Goal: Check status: Check status

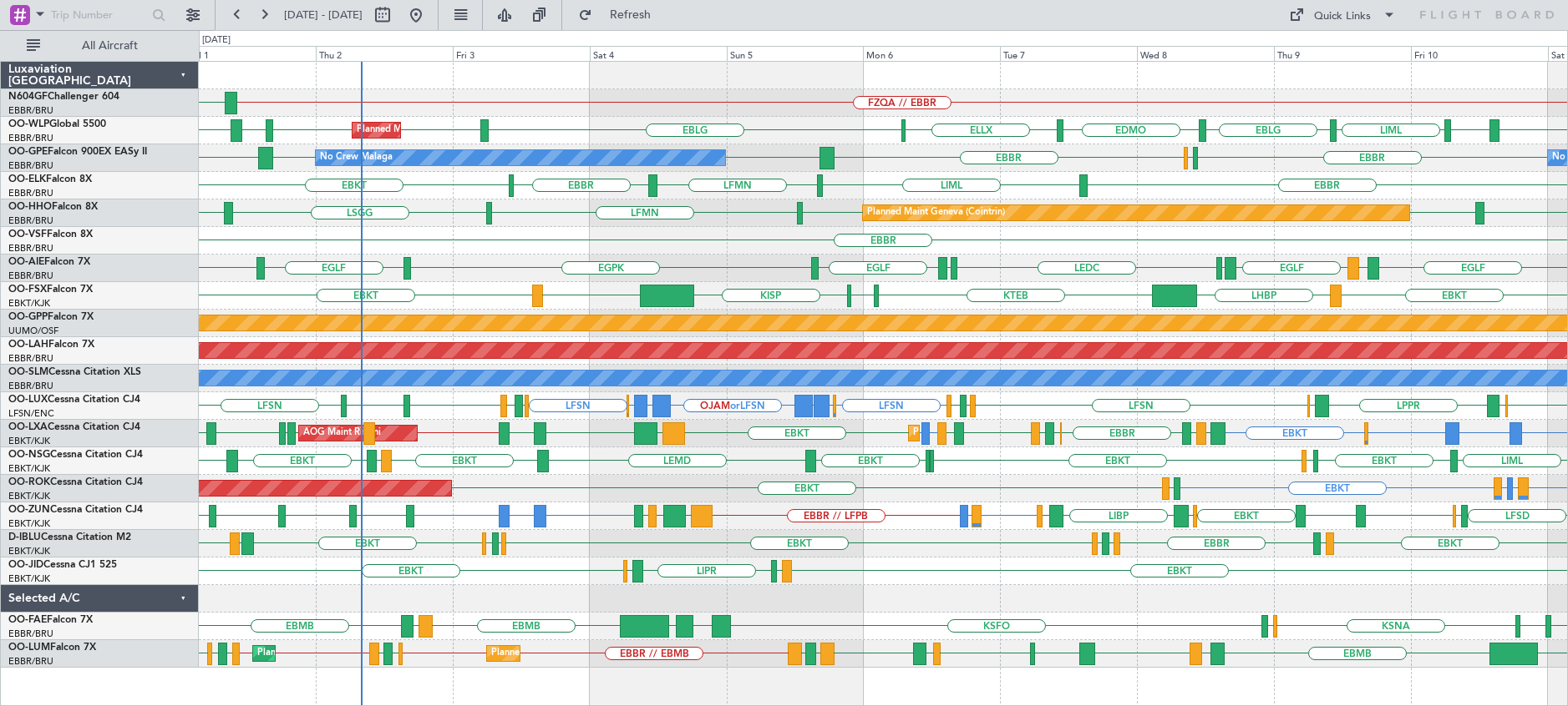
click at [29, 694] on div "Luxaviation [GEOGRAPHIC_DATA] N604GF Challenger 604 EBBR/BRU [GEOGRAPHIC_DATA] …" at bounding box center [100, 384] width 198 height 646
click at [51, 685] on div "Luxaviation [GEOGRAPHIC_DATA] N604GF Challenger 604 EBBR/BRU [GEOGRAPHIC_DATA] …" at bounding box center [100, 384] width 198 height 646
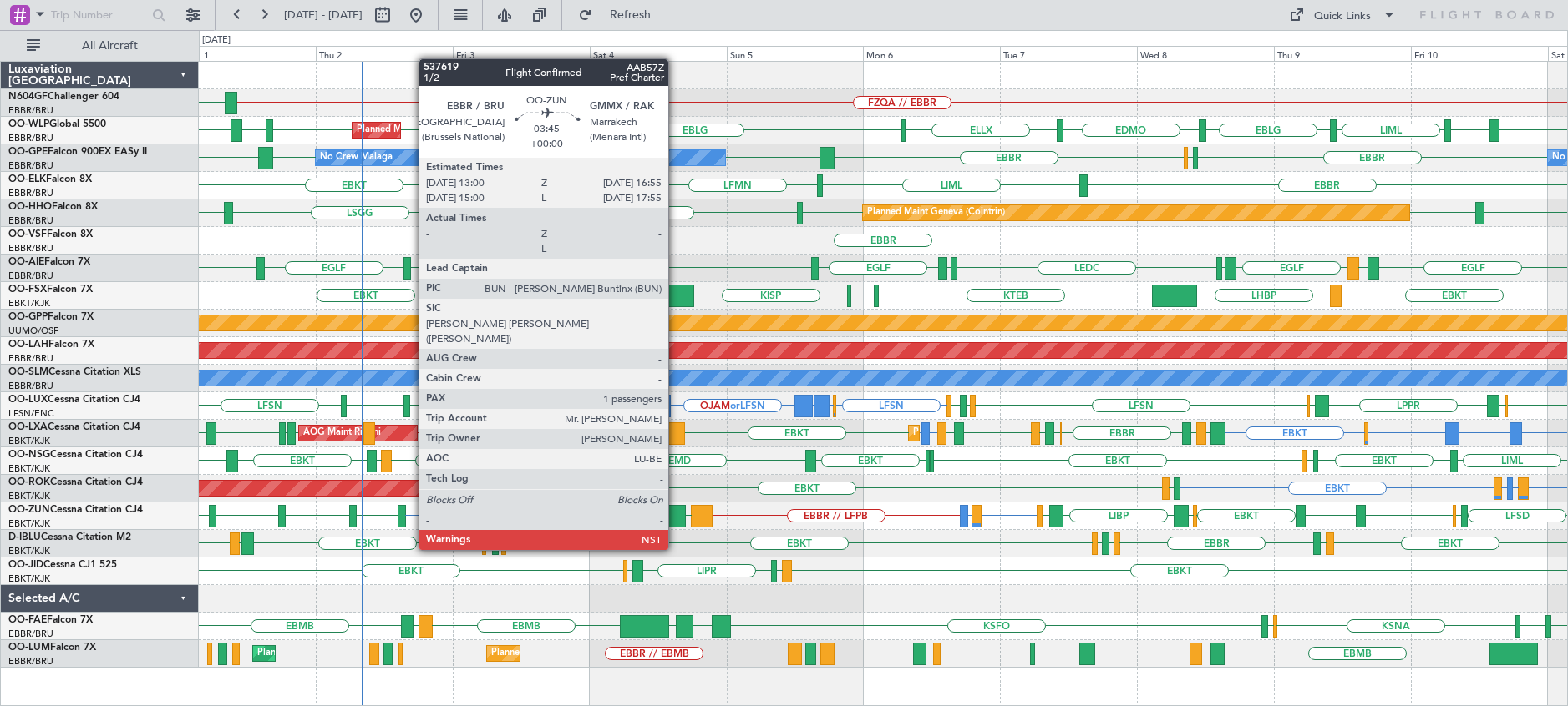
click at [676, 520] on div at bounding box center [673, 516] width 22 height 22
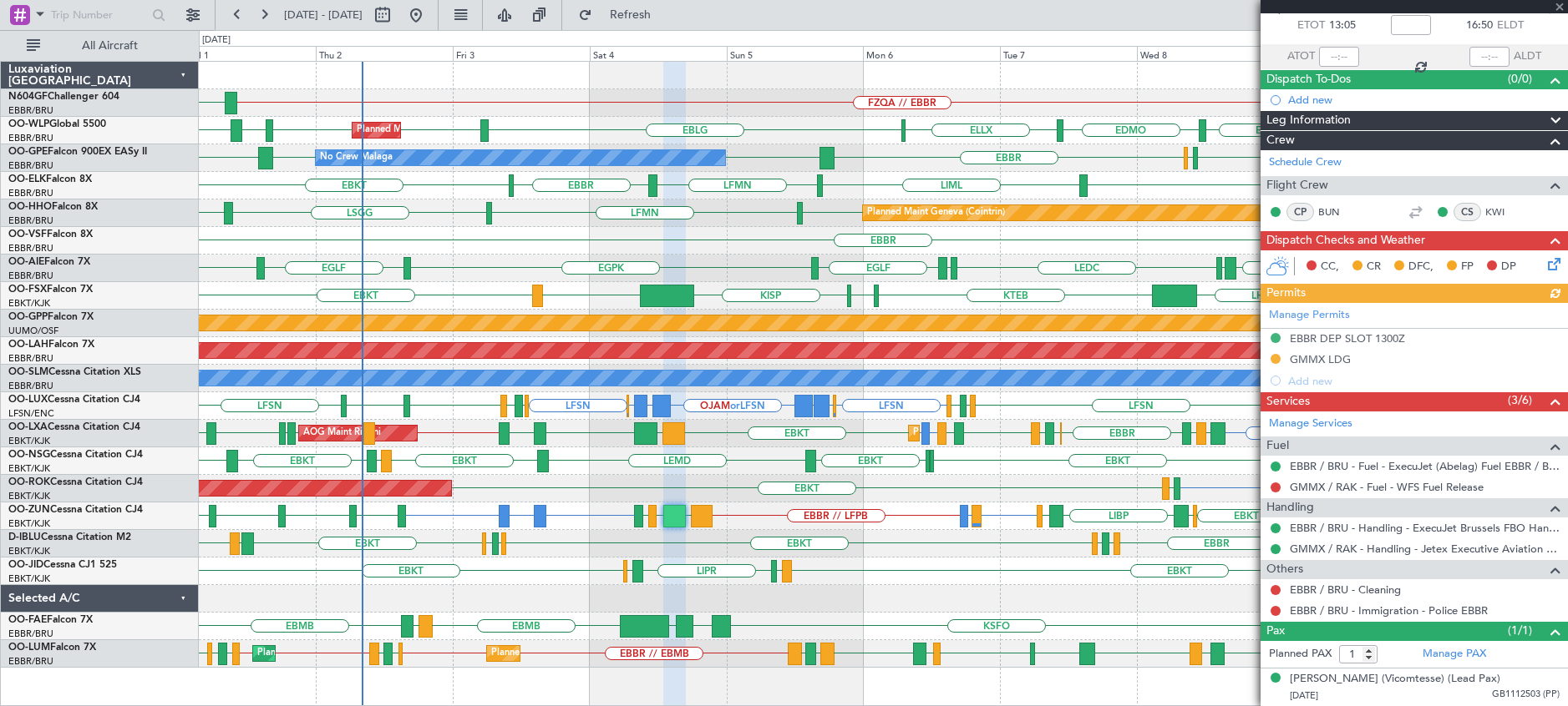
scroll to position [110, 0]
click at [1558, 5] on span at bounding box center [1559, 7] width 17 height 15
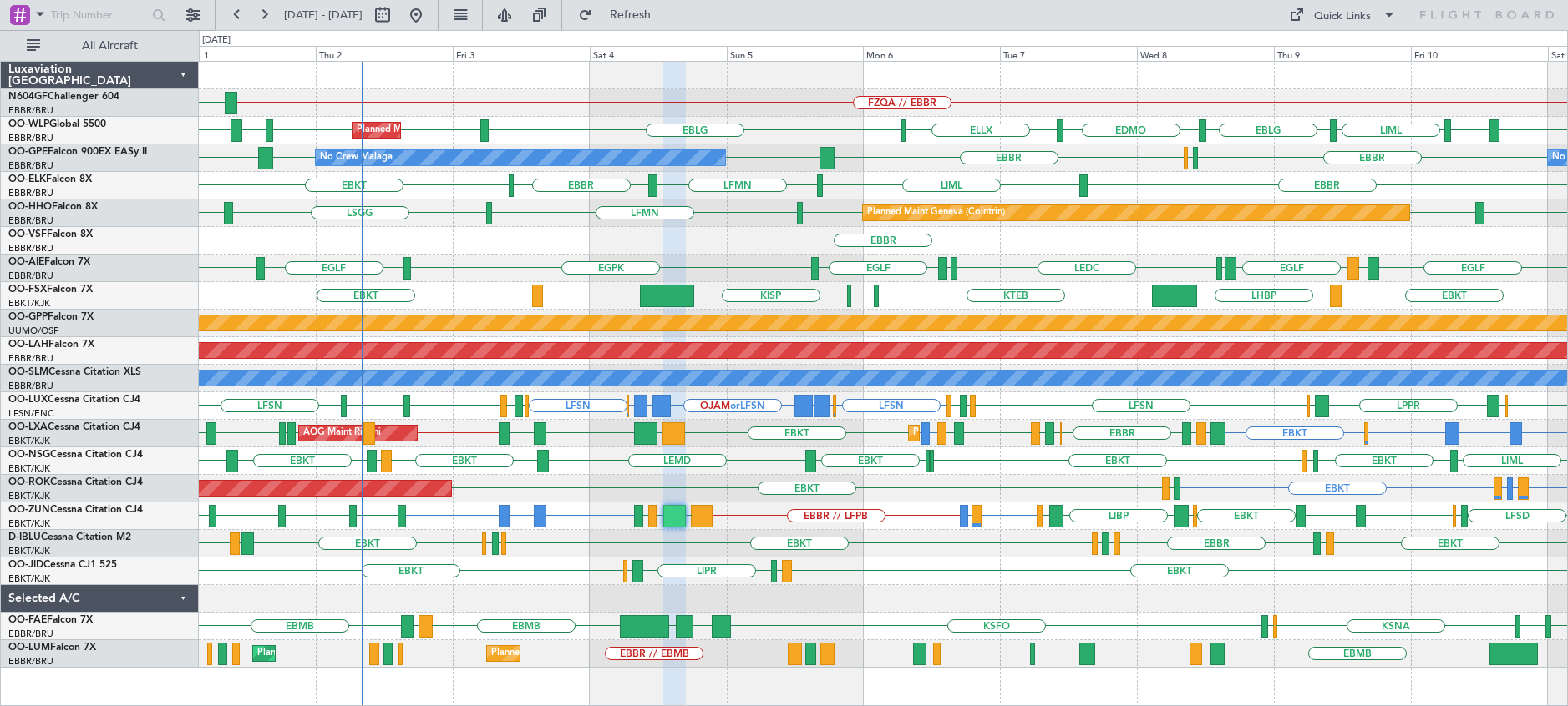
type input "0"
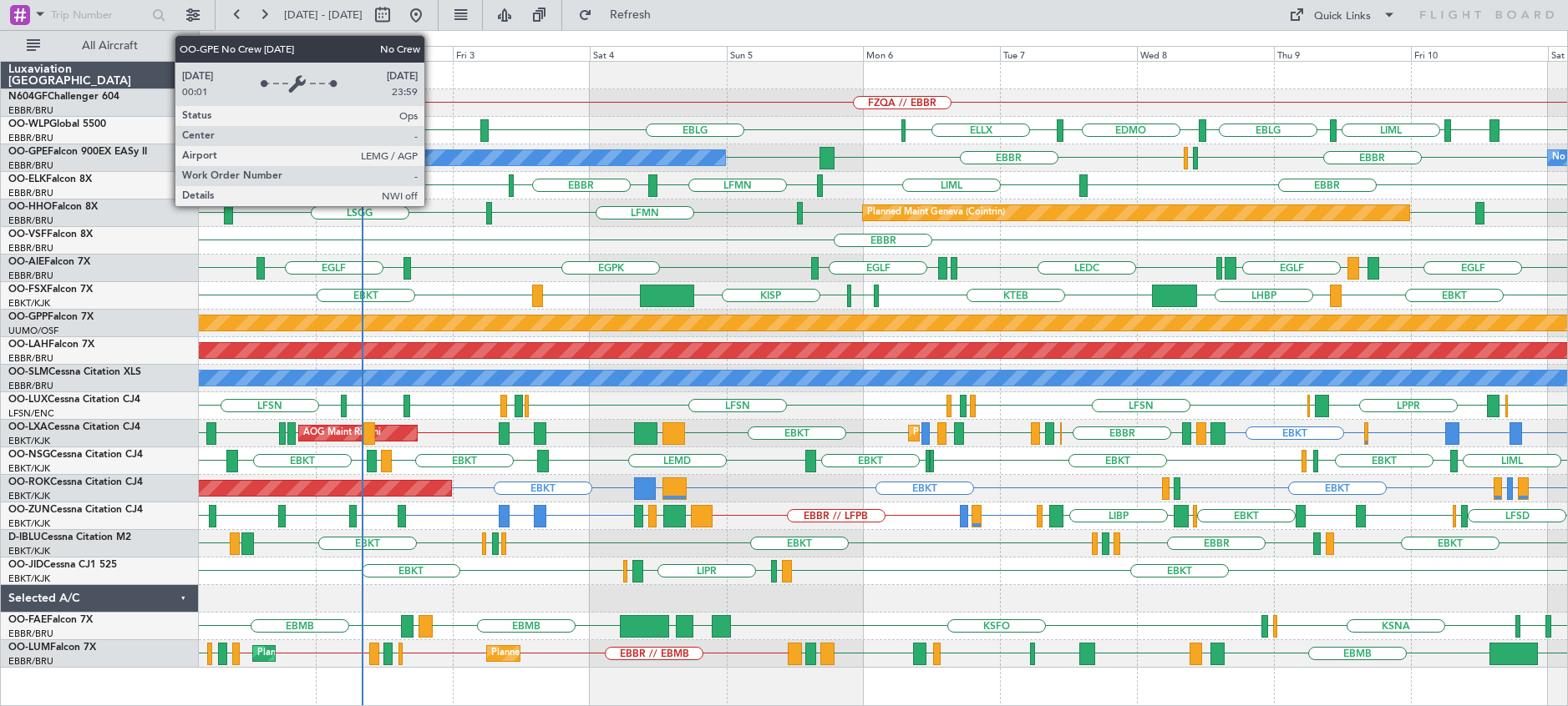
click at [281, 231] on div "EBBR" at bounding box center [883, 241] width 1368 height 27
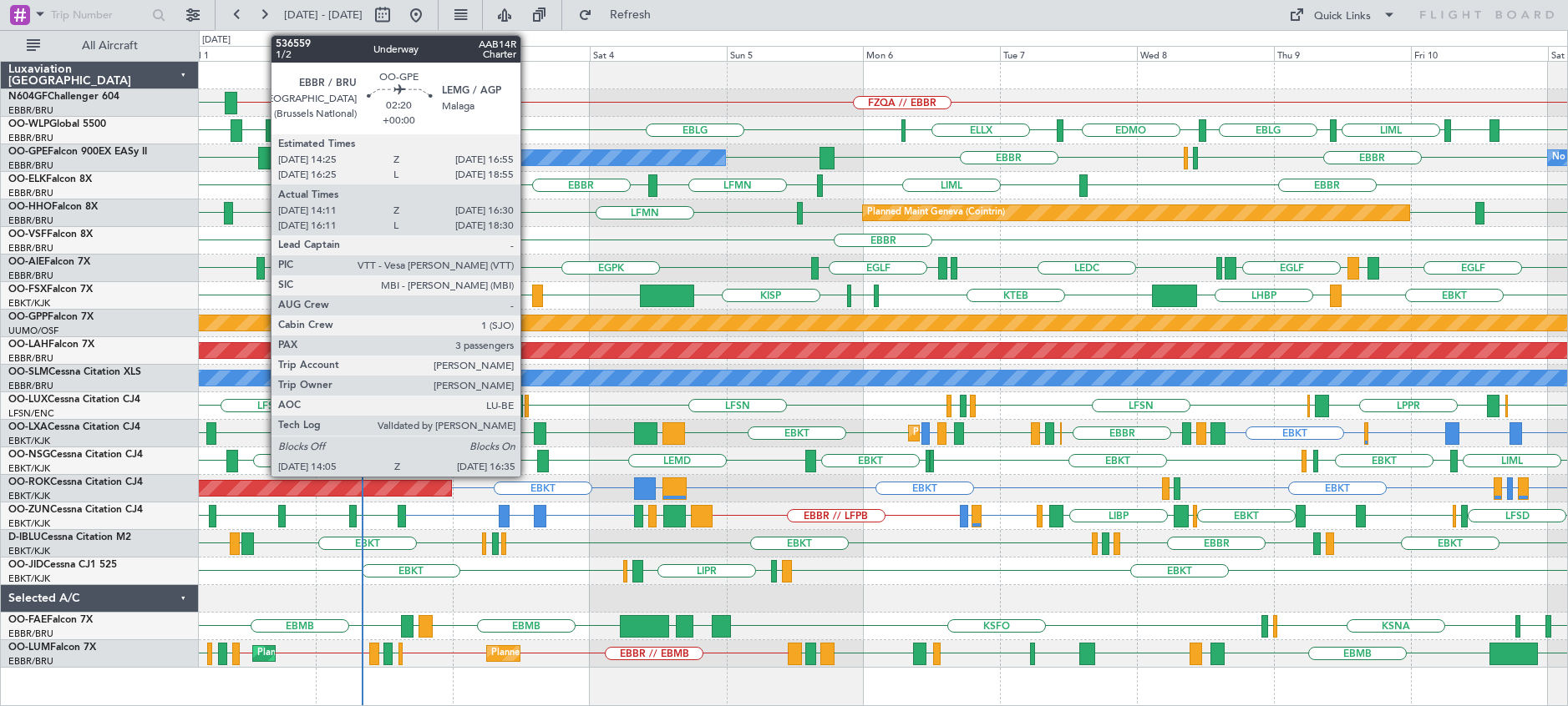
click at [262, 158] on div at bounding box center [265, 157] width 15 height 22
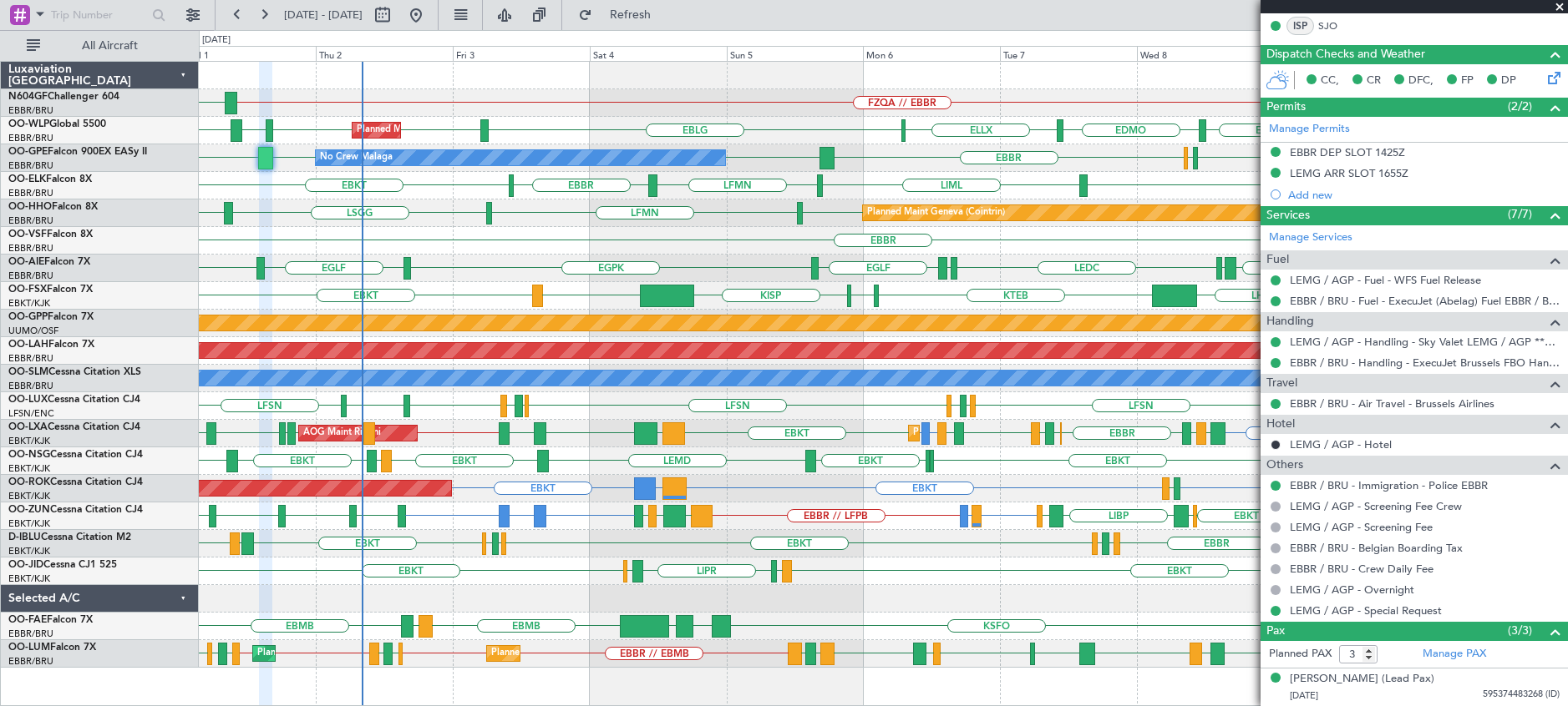
scroll to position [472, 0]
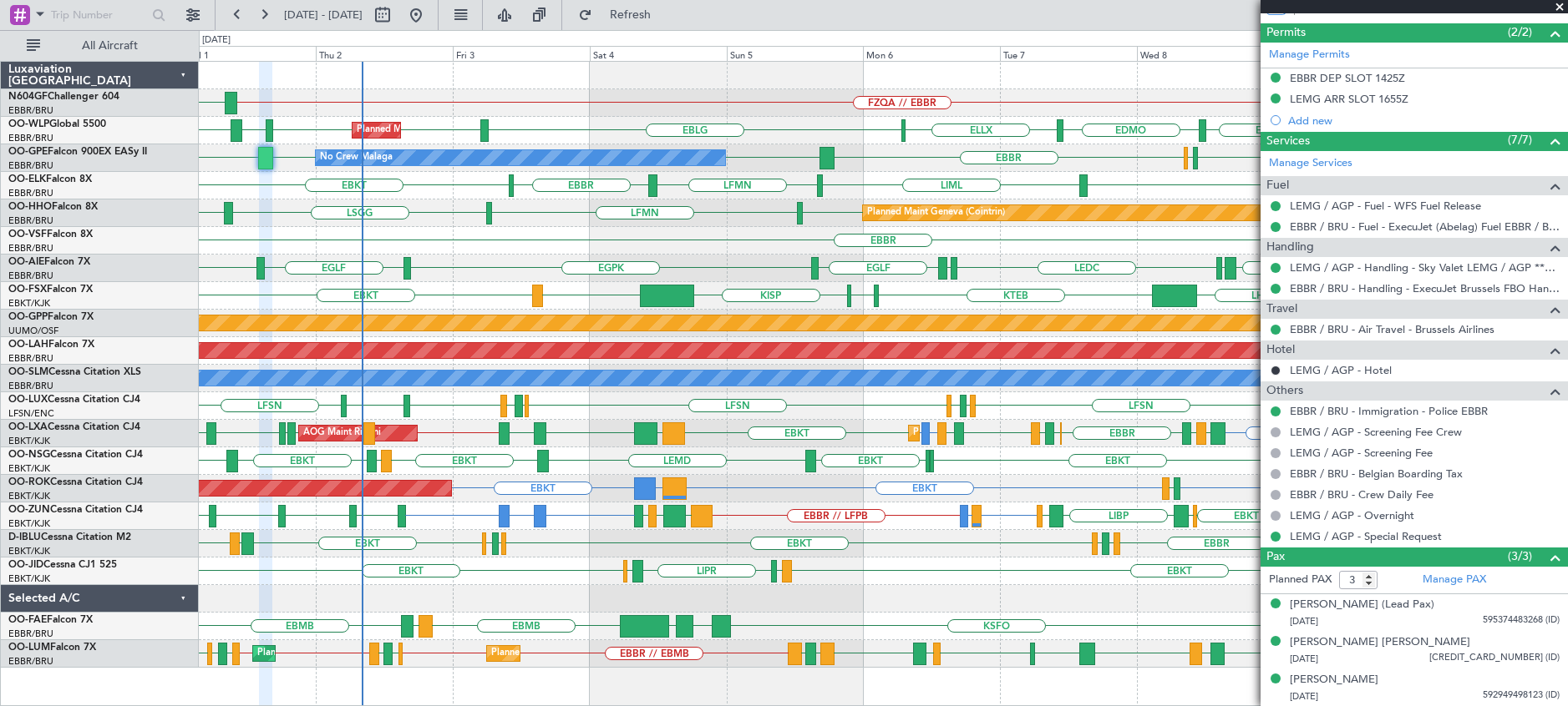
click at [1561, 4] on span at bounding box center [1559, 7] width 17 height 15
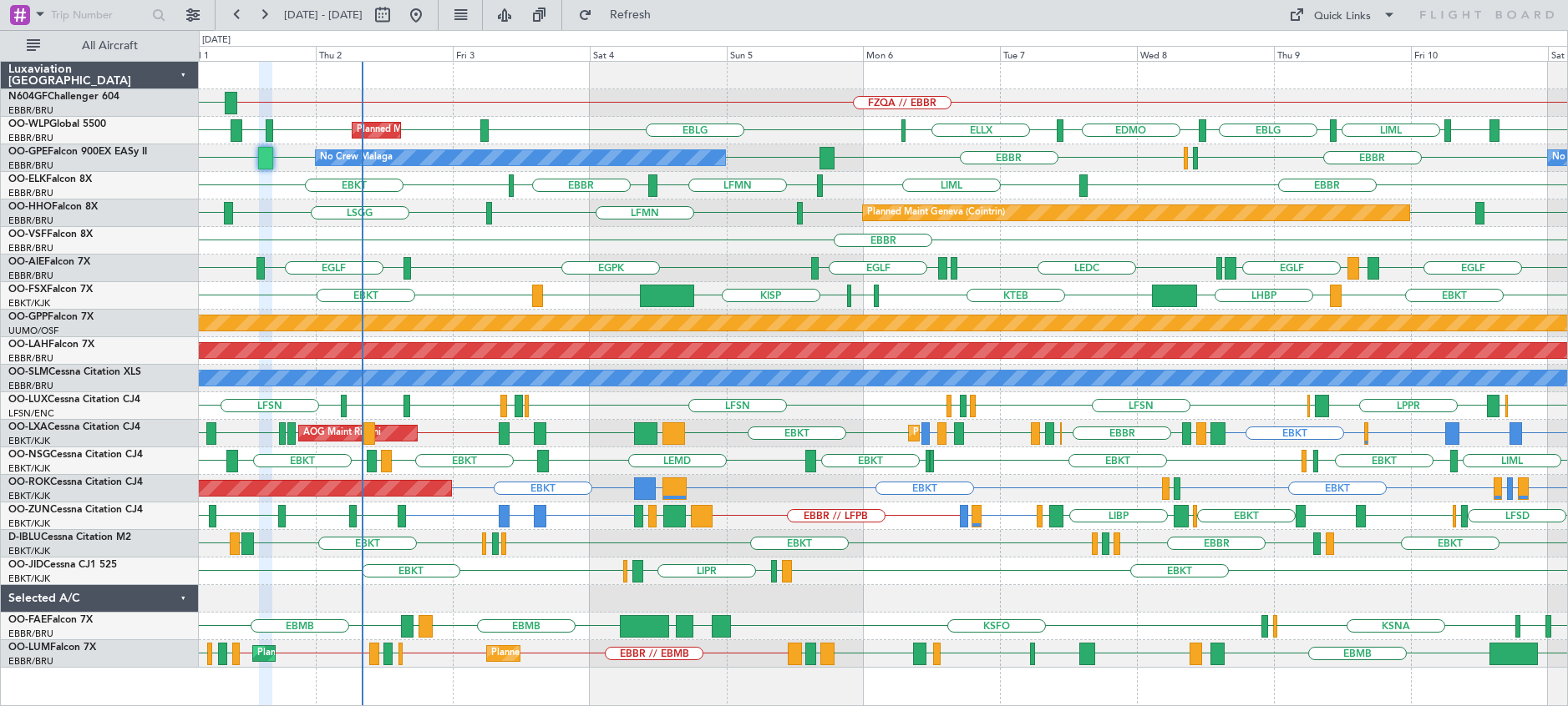
type input "0"
click at [36, 687] on div "Luxaviation [GEOGRAPHIC_DATA] N604GF Challenger 604 EBBR/BRU [GEOGRAPHIC_DATA] …" at bounding box center [100, 384] width 198 height 646
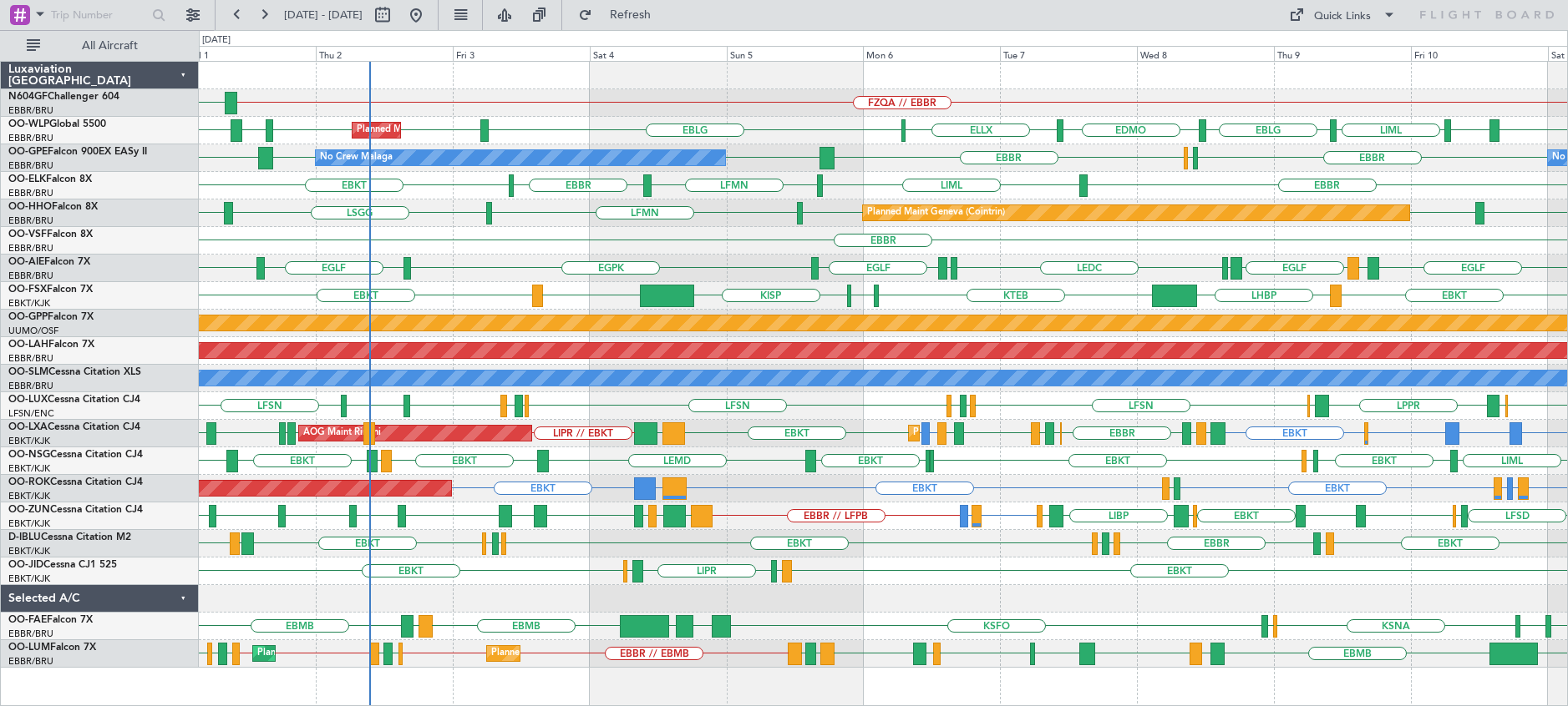
click at [296, 614] on div "KBUR [GEOGRAPHIC_DATA] [GEOGRAPHIC_DATA] EBMB EYVI EBMB KPMD KSFO KNFW KADW AOG…" at bounding box center [883, 626] width 1368 height 27
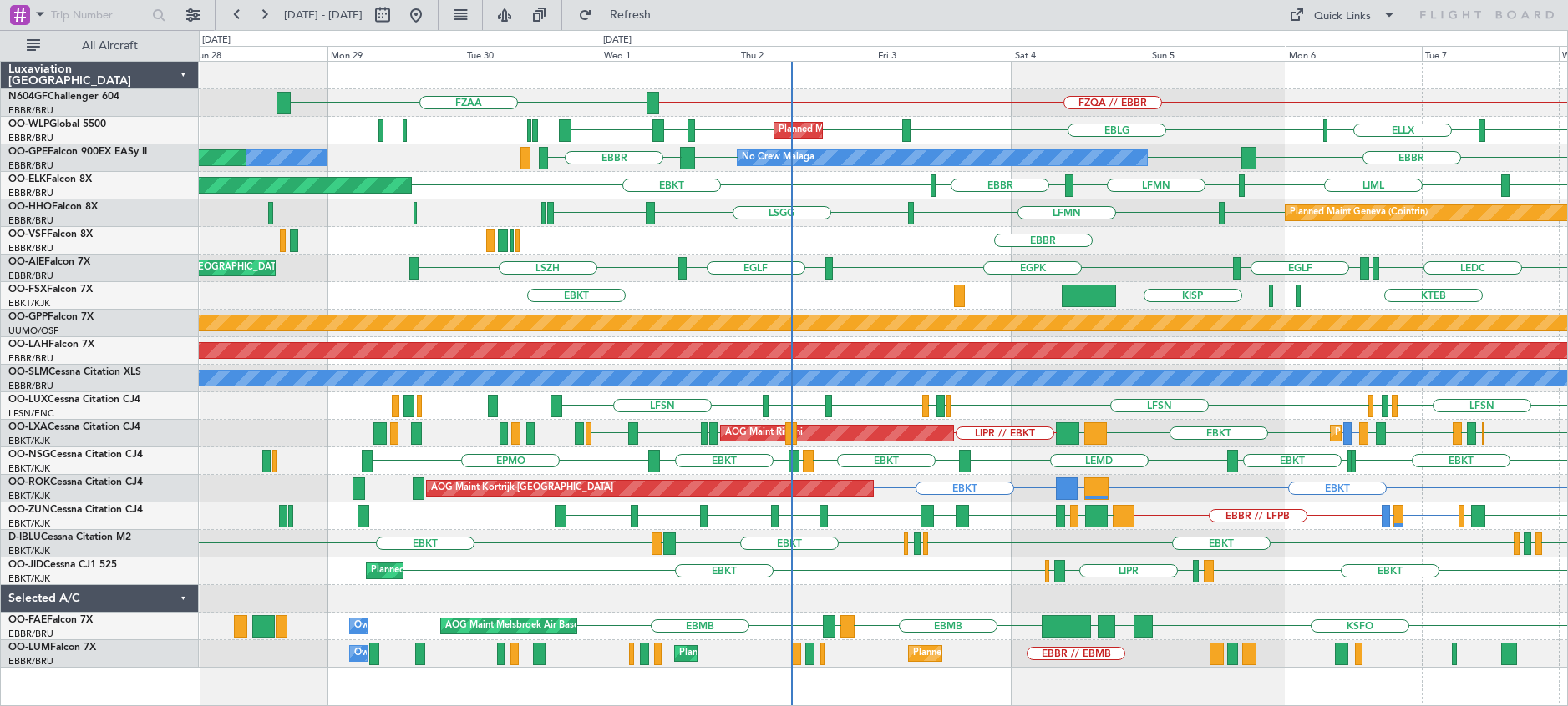
click at [718, 609] on div at bounding box center [883, 599] width 1368 height 27
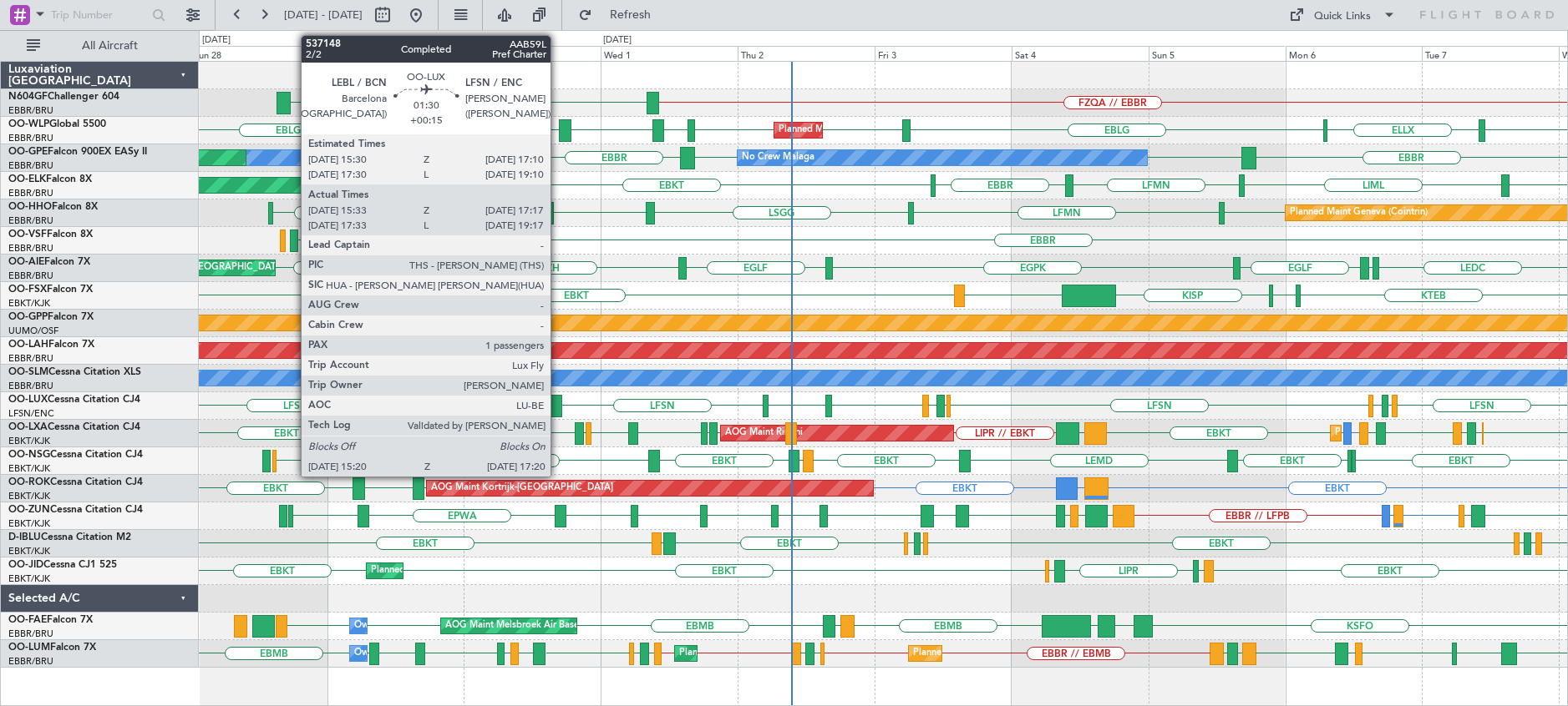
click at [557, 406] on div at bounding box center [556, 405] width 12 height 22
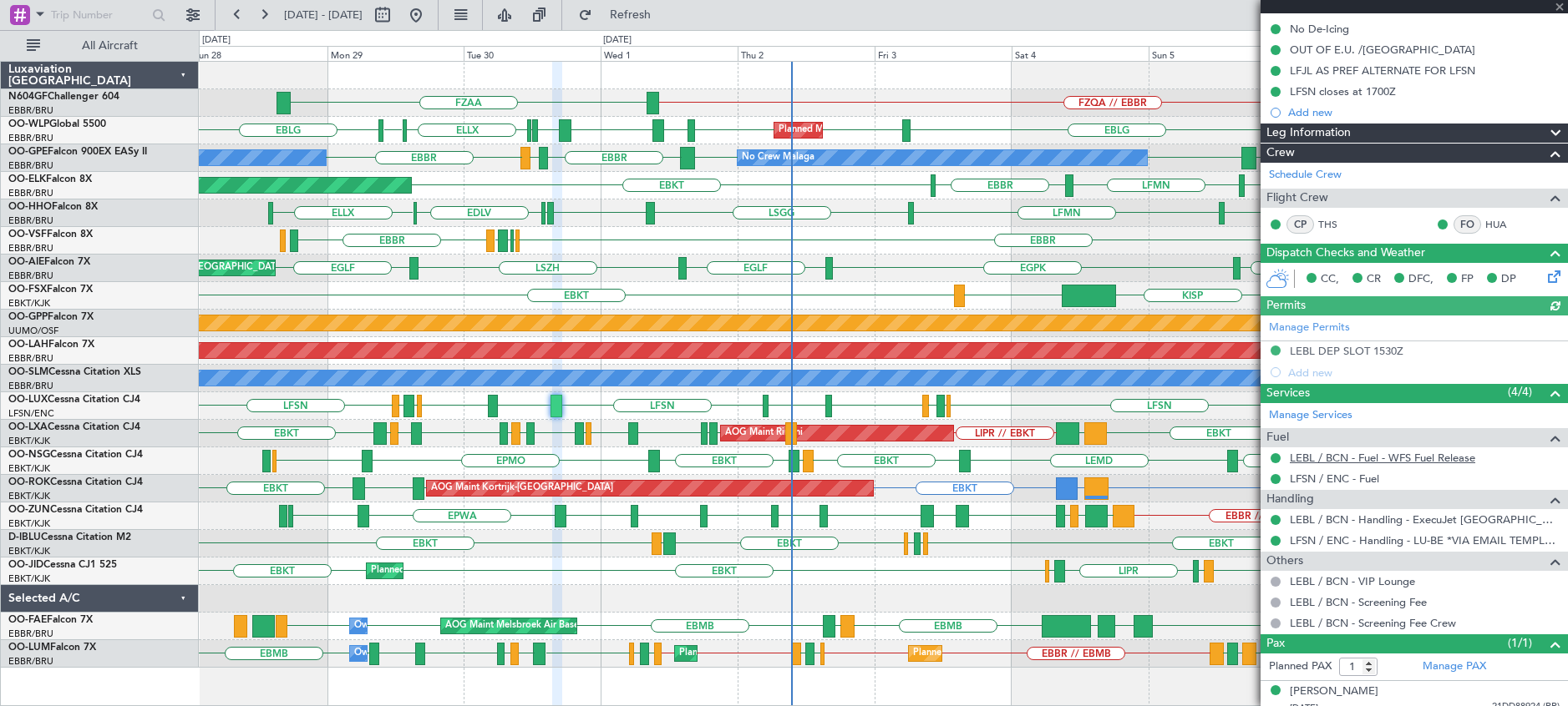
scroll to position [197, 0]
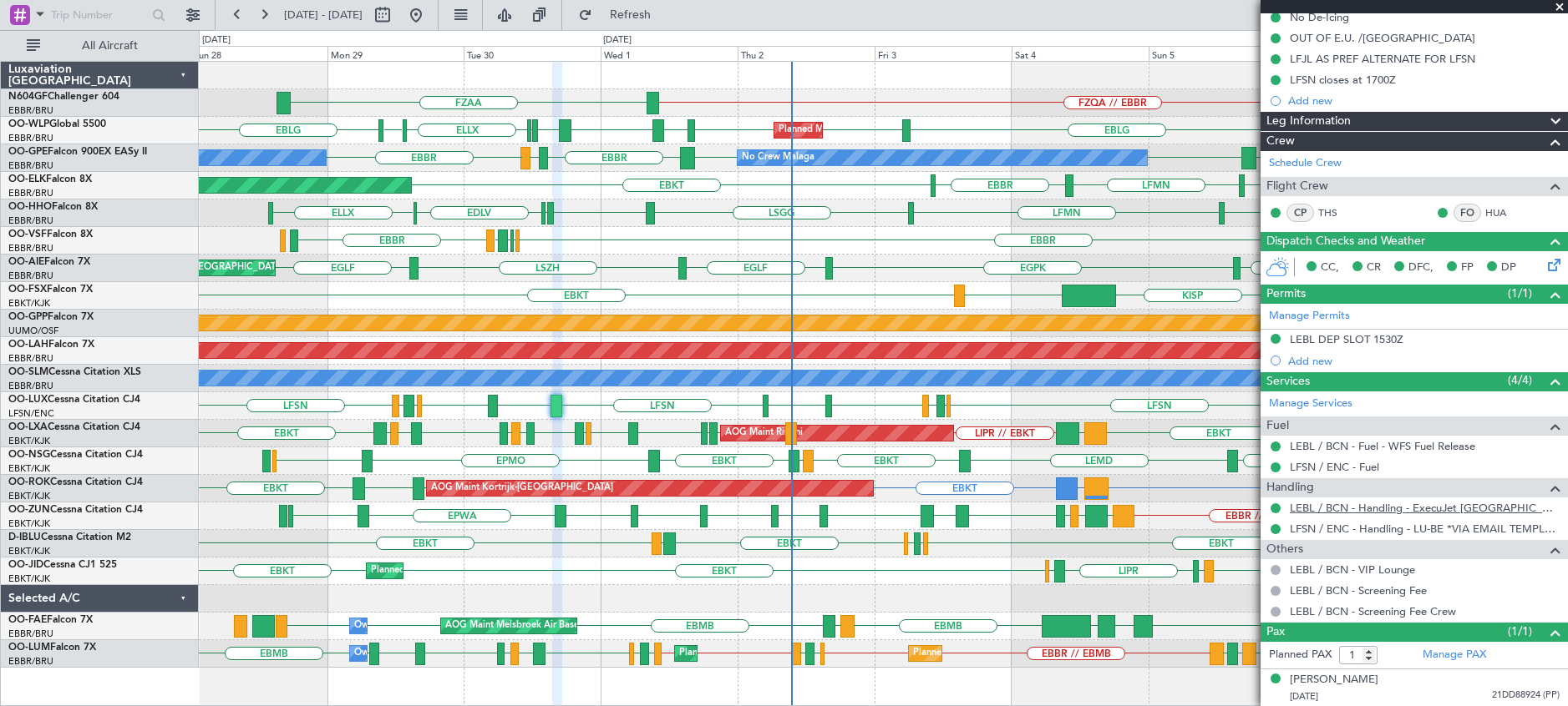
click at [1435, 510] on link "LEBL / BCN - Handling - ExecuJet [GEOGRAPHIC_DATA] [PERSON_NAME]/BCN" at bounding box center [1424, 508] width 270 height 14
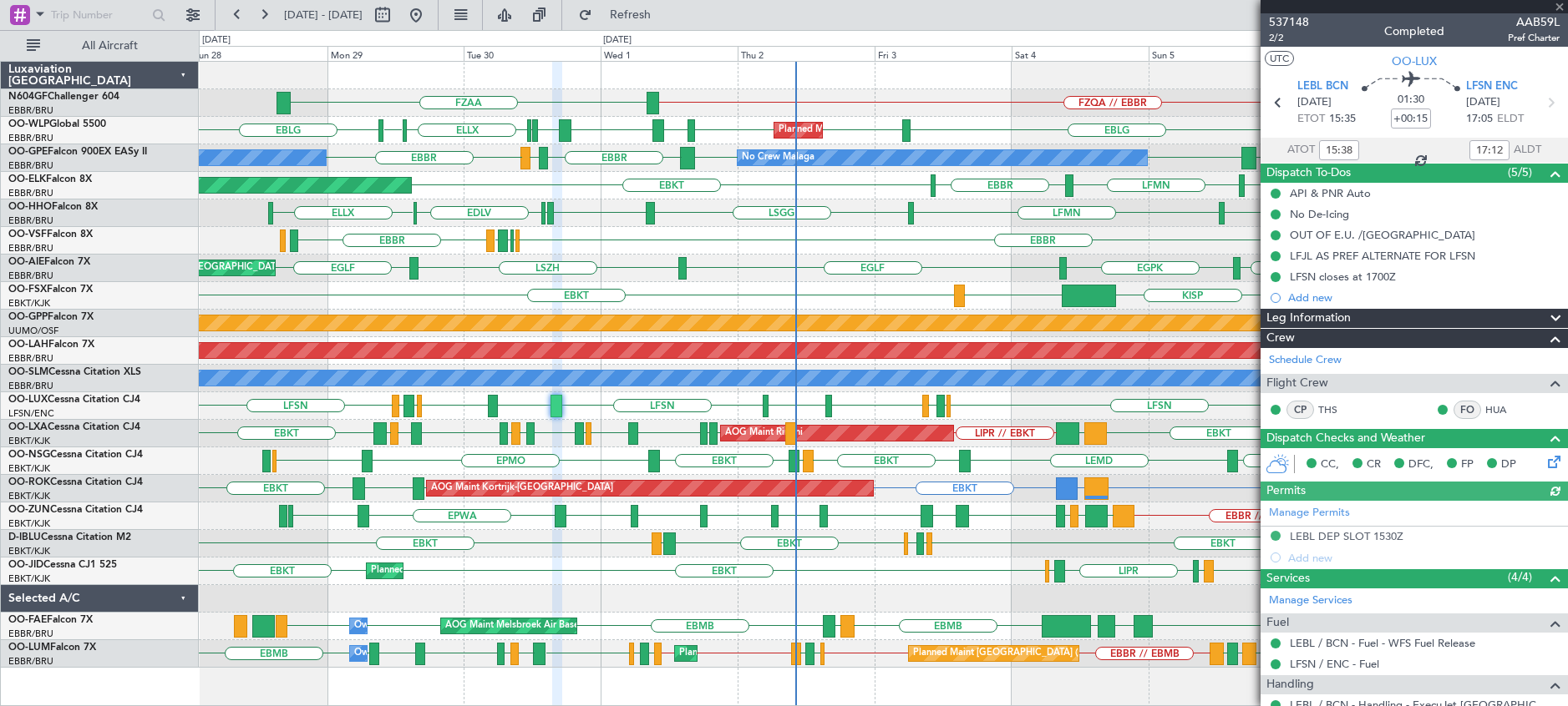
scroll to position [197, 0]
